Goal: Browse casually

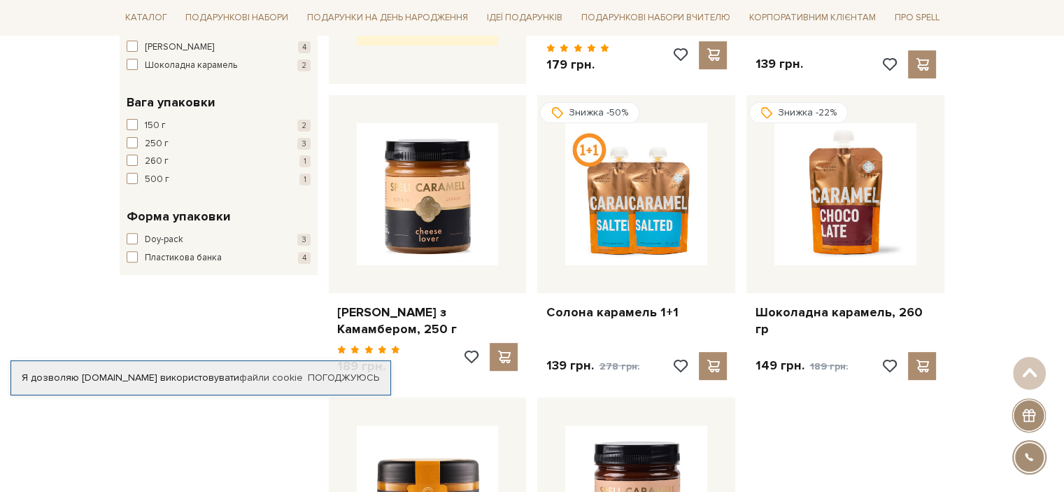
scroll to position [280, 0]
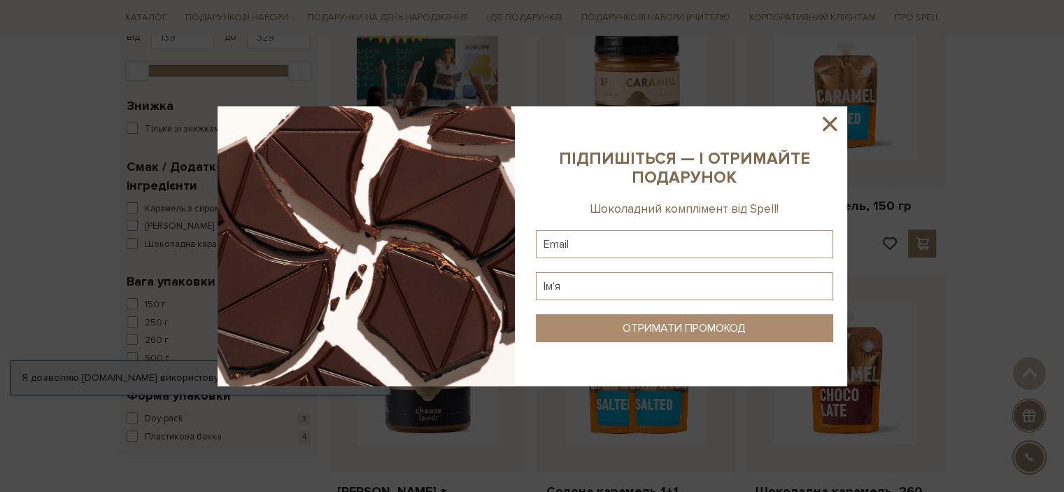
click at [831, 115] on icon at bounding box center [829, 124] width 24 height 24
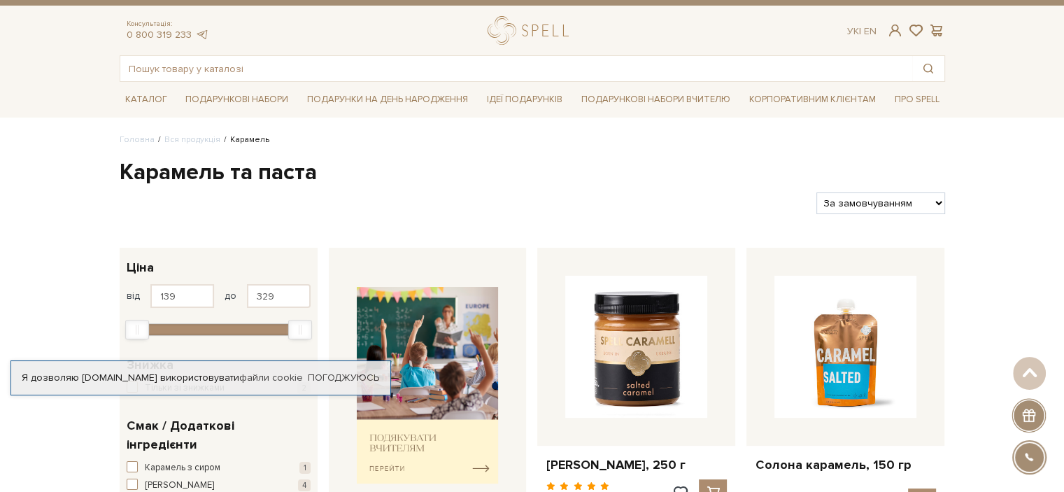
scroll to position [0, 0]
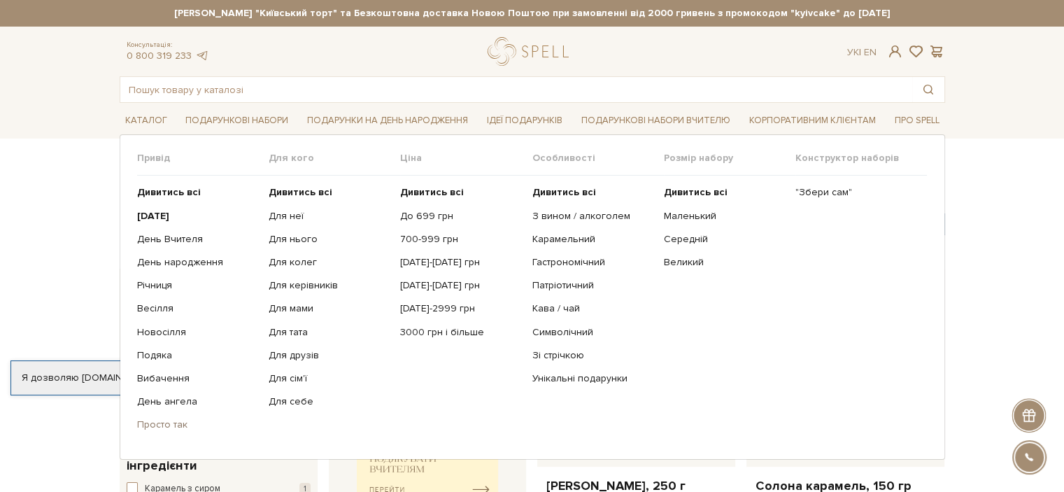
click at [161, 424] on link "Просто так" at bounding box center [197, 424] width 121 height 13
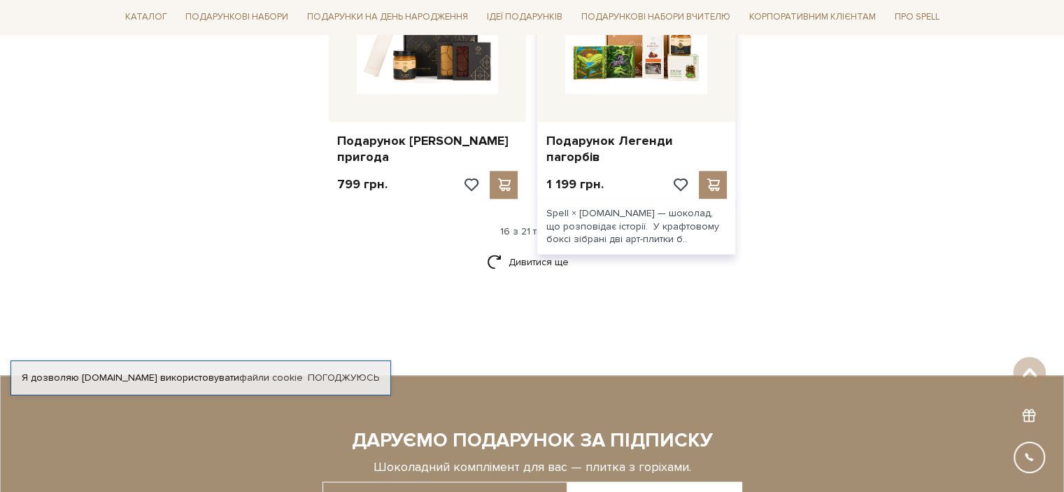
scroll to position [1399, 0]
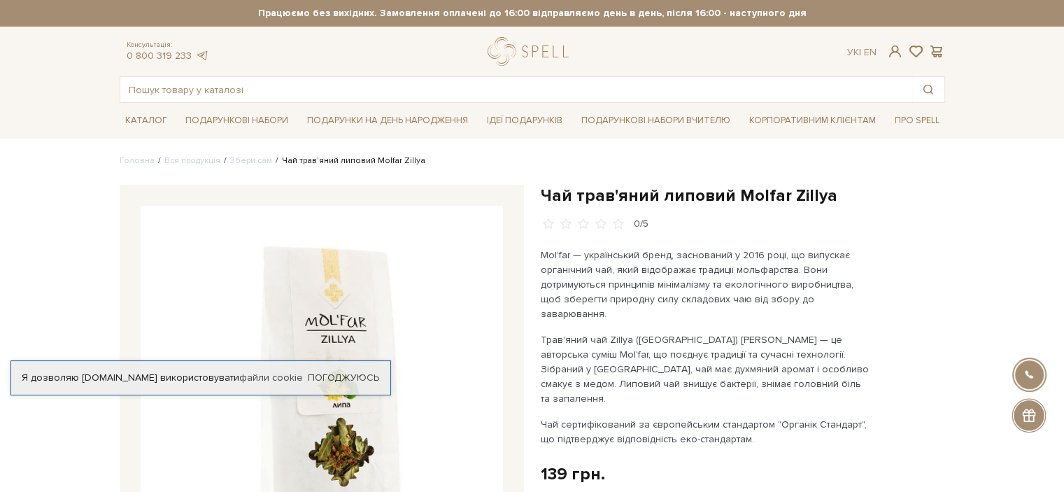
click at [795, 255] on p "Mol'far — український бренд, заснований у 2016 році, що випускає органічний чай…" at bounding box center [705, 284] width 328 height 73
click at [255, 159] on link "Збери сам" at bounding box center [251, 160] width 42 height 10
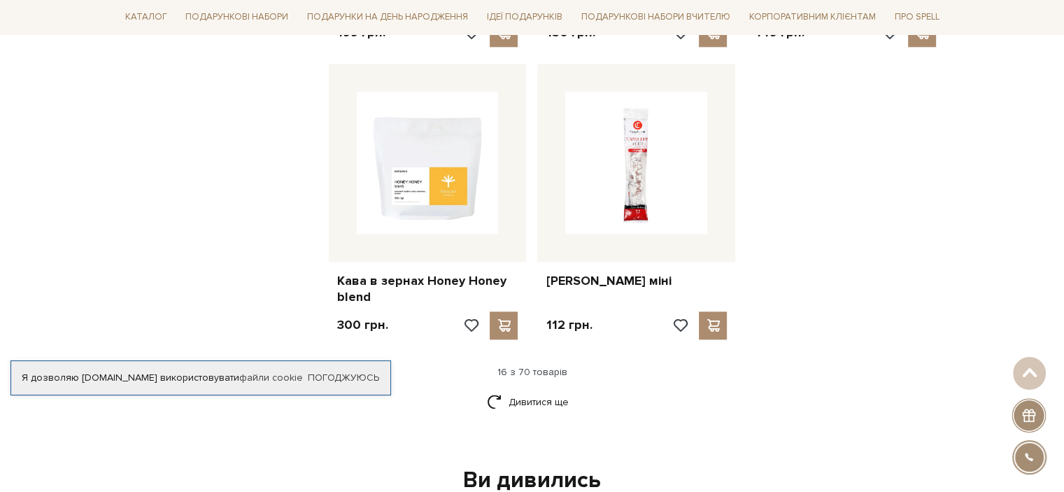
scroll to position [1748, 0]
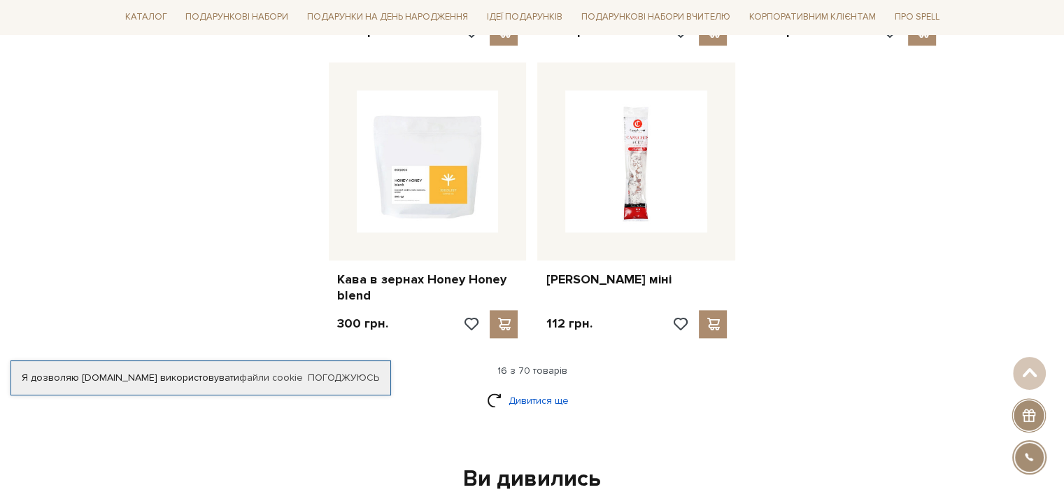
click at [532, 388] on link "Дивитися ще" at bounding box center [532, 400] width 91 height 24
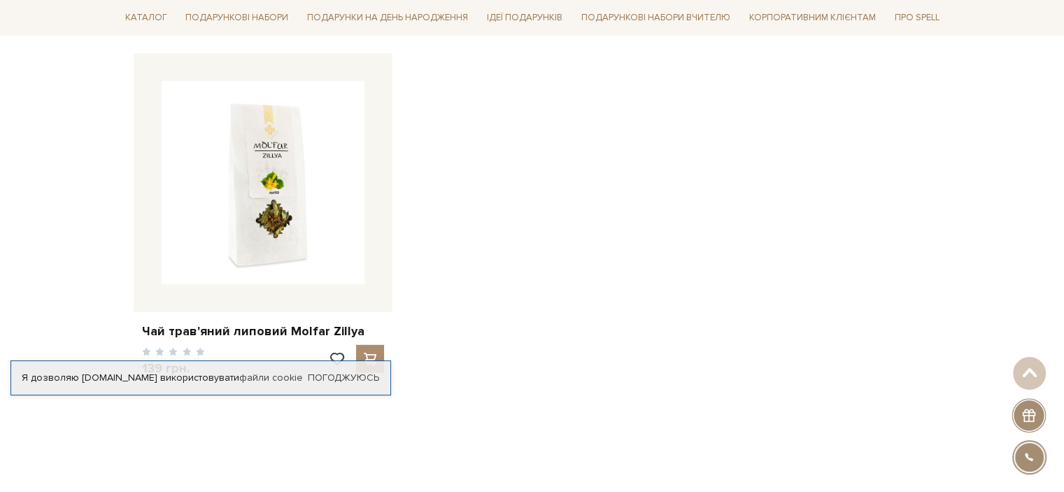
scroll to position [3776, 0]
